Goal: Find specific page/section: Find specific page/section

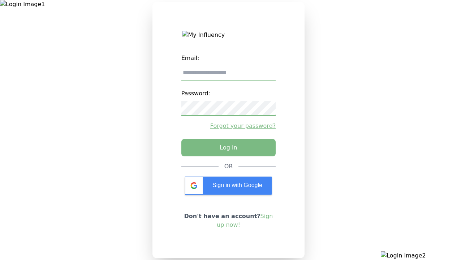
click at [229, 76] on input "email" at bounding box center [229, 72] width 95 height 15
type input "**********"
